Goal: Check status: Check status

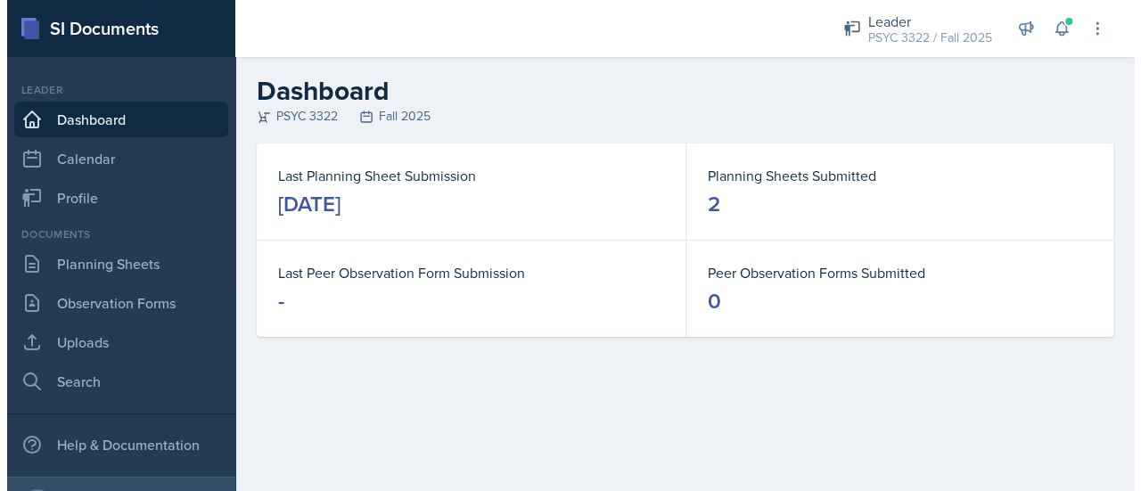
scroll to position [90, 0]
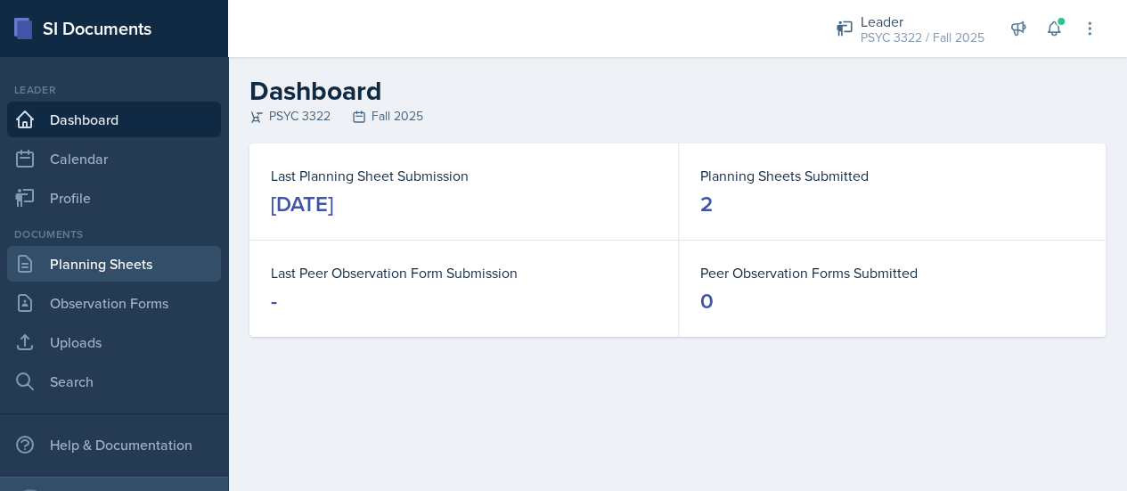
click at [180, 274] on link "Planning Sheets" at bounding box center [114, 264] width 214 height 36
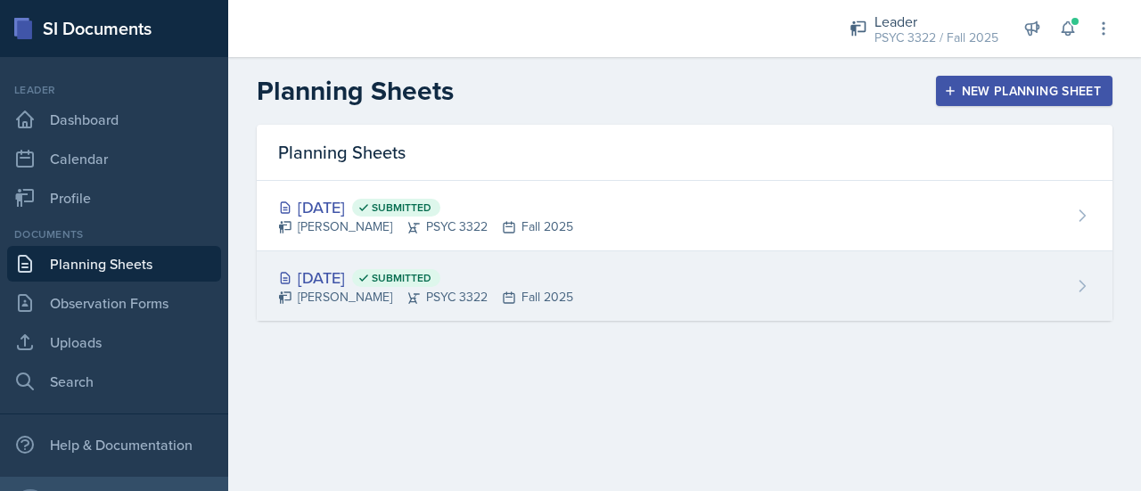
click at [397, 284] on div "[DATE] Submitted" at bounding box center [425, 278] width 295 height 24
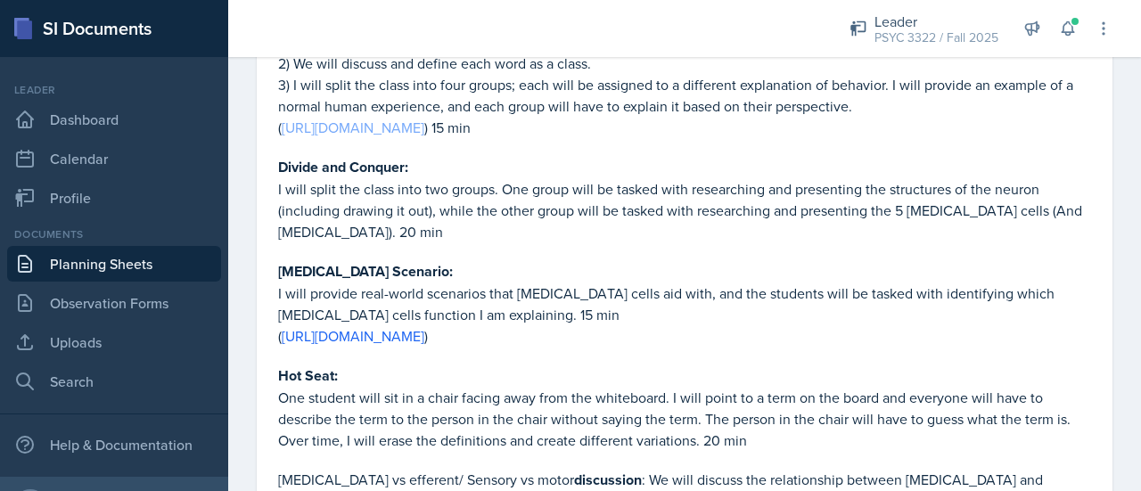
scroll to position [1001, 0]
click at [704, 196] on p "I will split the class into two groups. One group will be tasked with researchi…" at bounding box center [684, 211] width 813 height 64
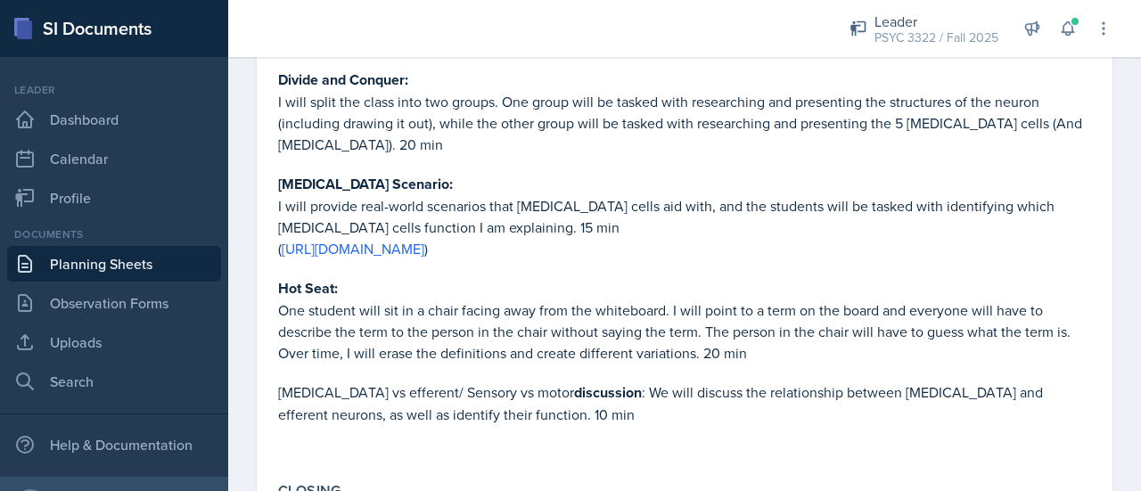
scroll to position [1085, 0]
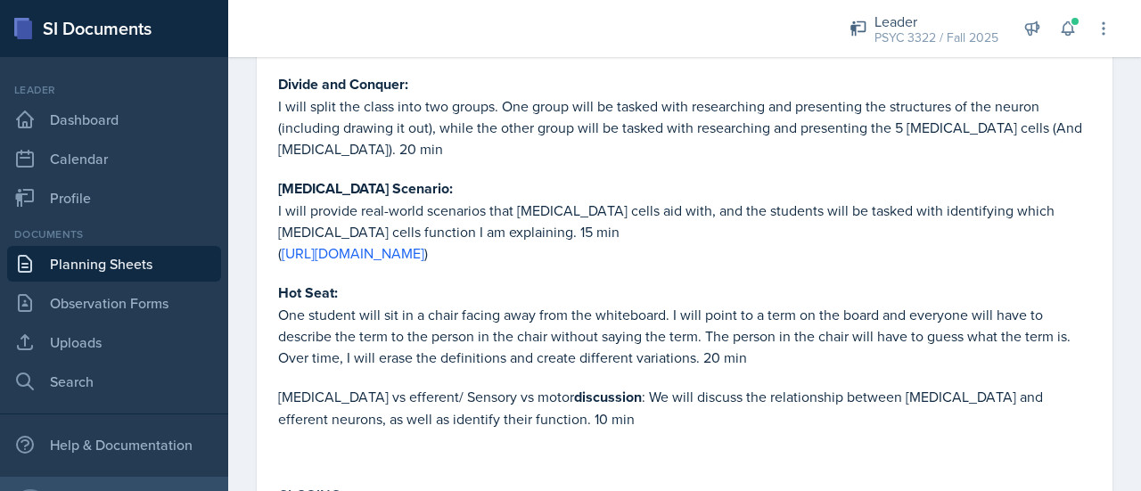
click at [122, 12] on div "SI Documents" at bounding box center [114, 28] width 228 height 57
click at [116, 270] on link "Planning Sheets" at bounding box center [114, 264] width 214 height 36
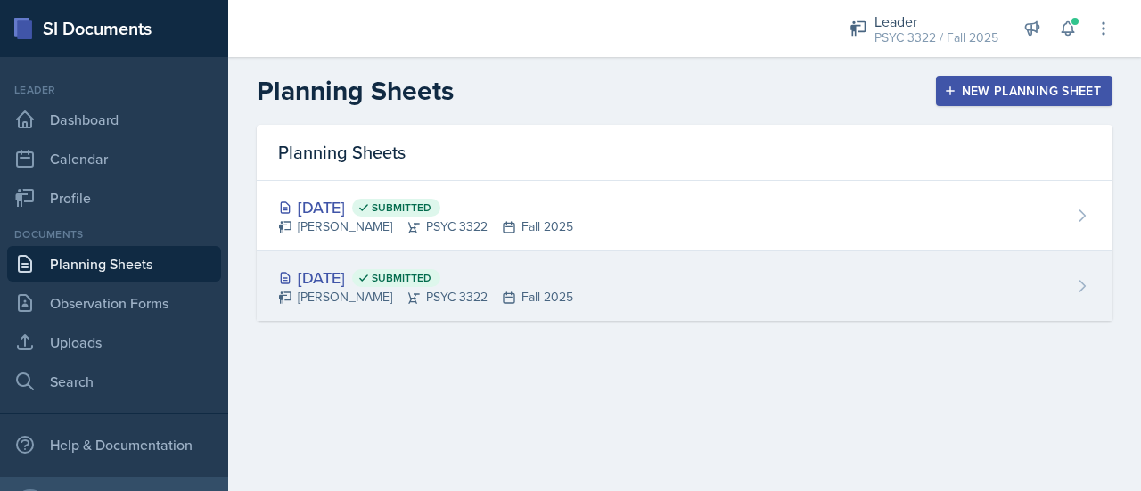
click at [336, 286] on div "[DATE] Submitted" at bounding box center [425, 278] width 295 height 24
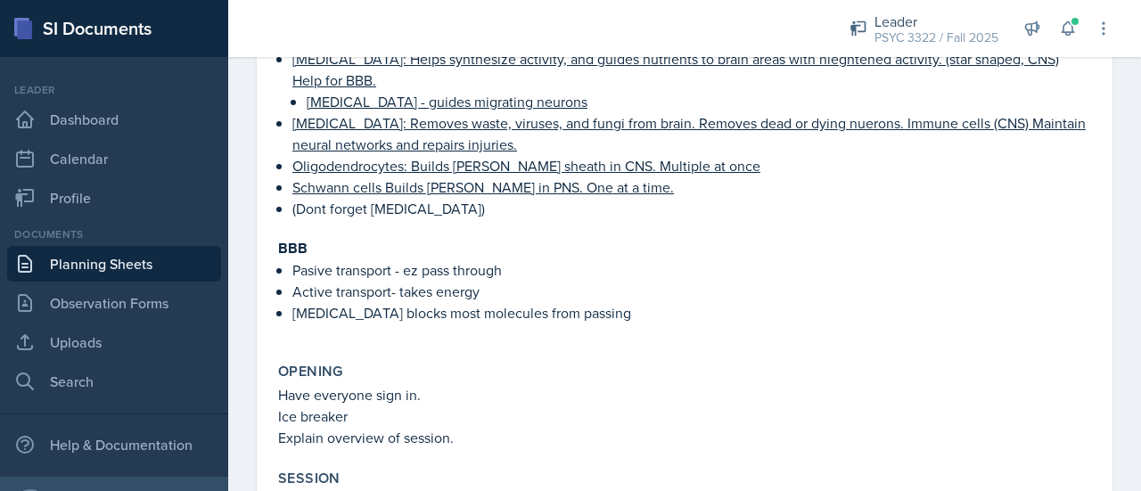
scroll to position [520, 0]
click at [69, 263] on link "Planning Sheets" at bounding box center [114, 264] width 214 height 36
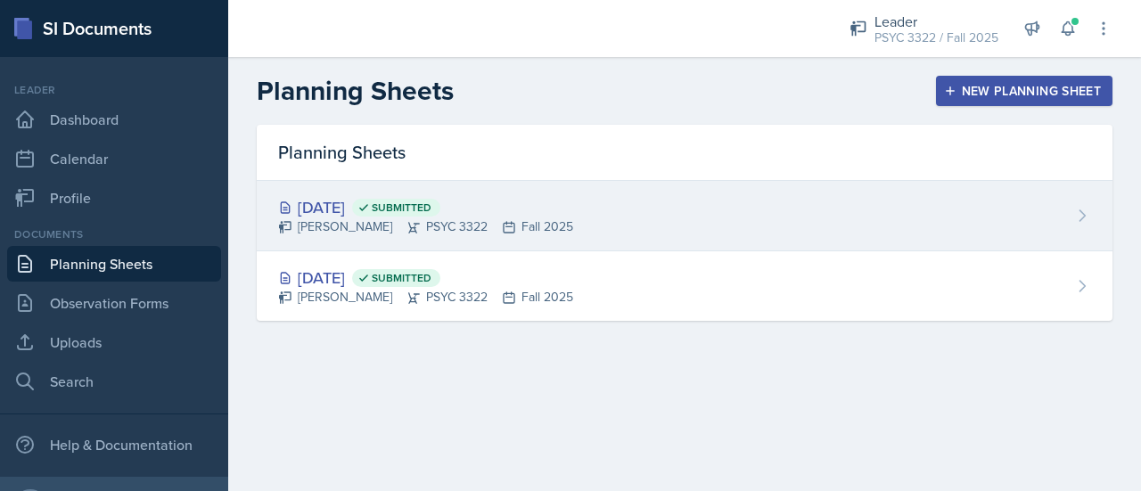
click at [369, 208] on div "[DATE] Submitted" at bounding box center [425, 207] width 295 height 24
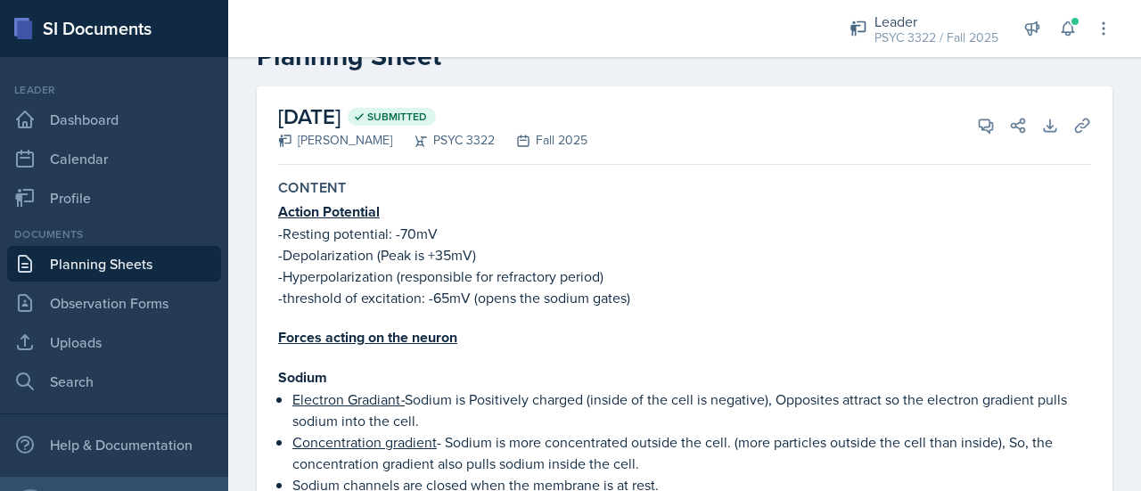
scroll to position [54, 0]
